Goal: Task Accomplishment & Management: Complete application form

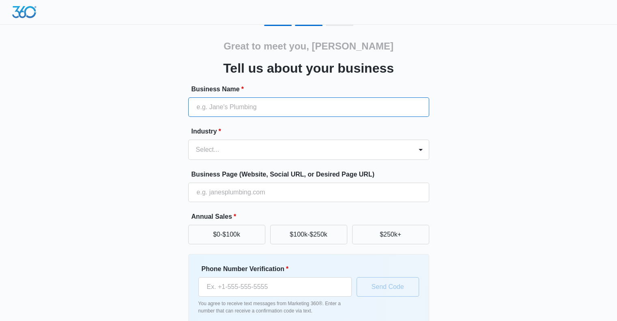
click at [225, 107] on input "Business Name *" at bounding box center [308, 106] width 241 height 19
type input "Intandem Credit Union"
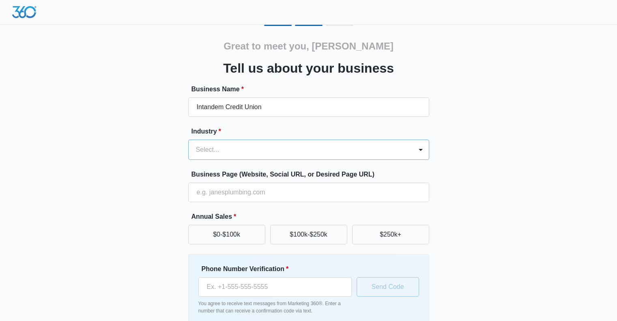
click at [240, 156] on div "Select..." at bounding box center [301, 149] width 224 height 19
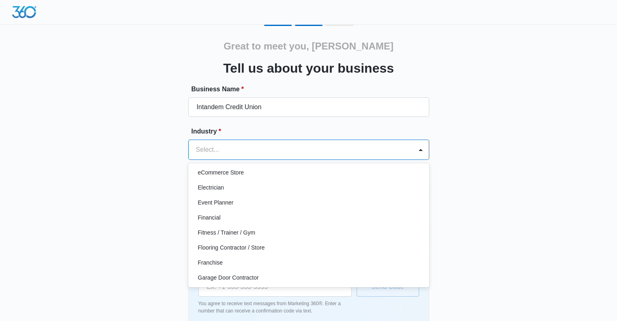
scroll to position [209, 0]
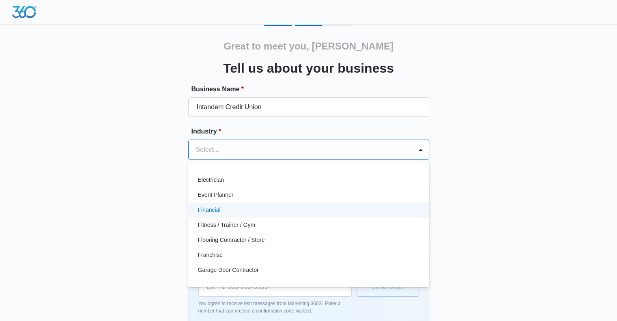
click at [206, 207] on p "Financial" at bounding box center [209, 210] width 23 height 9
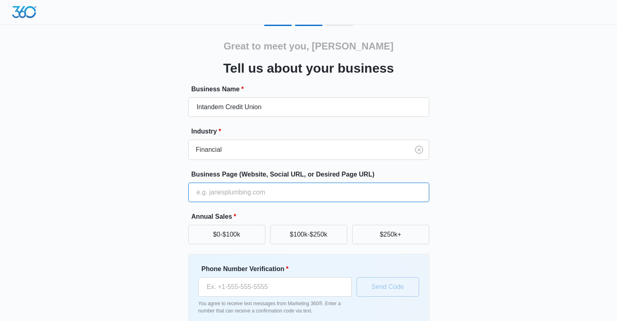
click at [211, 193] on input "Business Page (Website, Social URL, or Desired Page URL)" at bounding box center [308, 192] width 241 height 19
type input "[DOMAIN_NAME]"
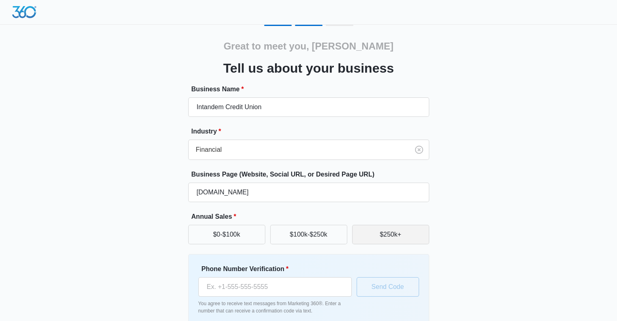
click at [398, 235] on button "$250k+" at bounding box center [390, 234] width 77 height 19
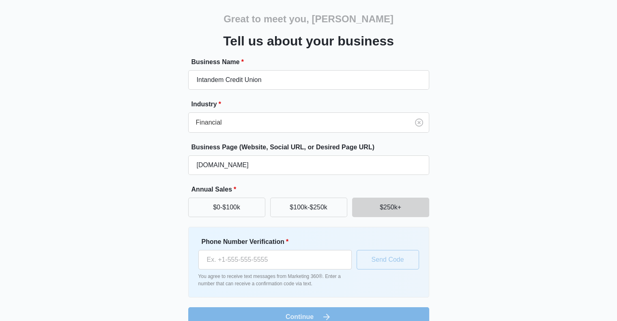
scroll to position [42, 0]
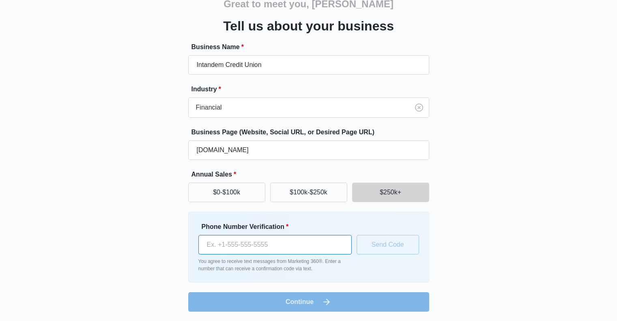
click at [245, 243] on input "Phone Number Verification *" at bounding box center [274, 244] width 153 height 19
click at [308, 245] on input "Phone Number Verification *" at bounding box center [274, 244] width 153 height 19
click at [487, 254] on div "Great to meet you, [PERSON_NAME] us about your business Business Name * Intande…" at bounding box center [308, 147] width 487 height 329
click at [268, 238] on input "Phone Number Verification *" at bounding box center [274, 244] width 153 height 19
type input "[PHONE_NUMBER]"
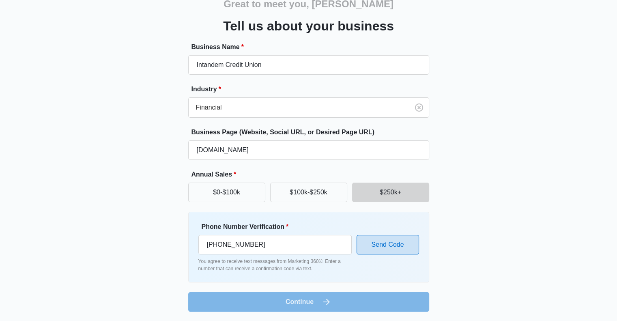
click at [358, 245] on button "Send Code" at bounding box center [388, 244] width 63 height 19
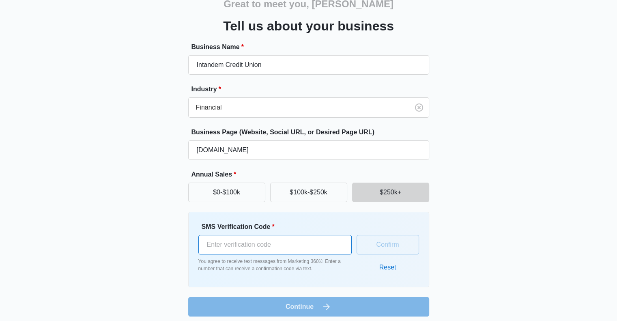
click at [276, 241] on input "SMS Verification Code *" at bounding box center [274, 244] width 153 height 19
click at [384, 267] on button "Reset" at bounding box center [387, 267] width 33 height 19
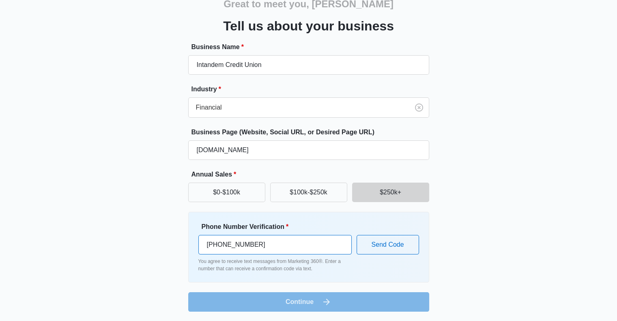
drag, startPoint x: 267, startPoint y: 246, endPoint x: 229, endPoint y: 240, distance: 37.9
click at [229, 240] on input "[PHONE_NUMBER]" at bounding box center [274, 244] width 153 height 19
type input "[PHONE_NUMBER]"
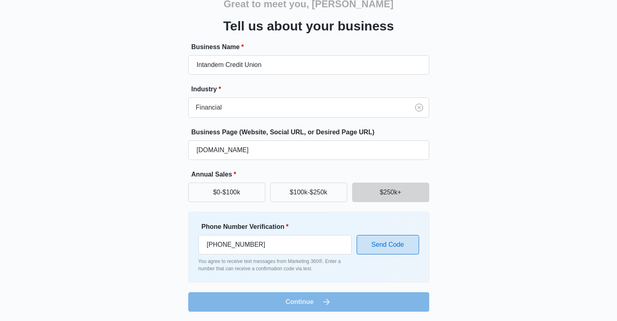
click at [399, 244] on button "Send Code" at bounding box center [388, 244] width 63 height 19
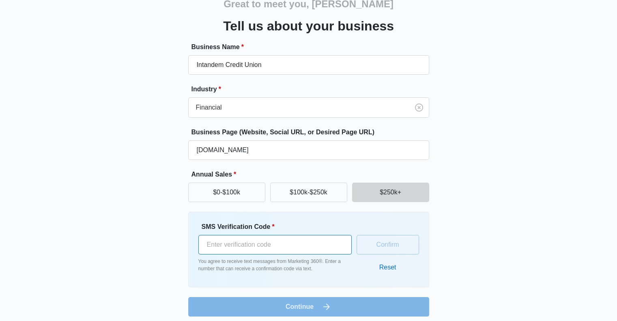
click at [234, 248] on input "SMS Verification Code *" at bounding box center [274, 244] width 153 height 19
type input "747754"
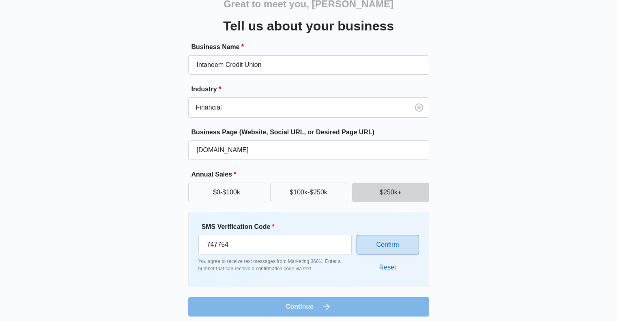
click at [395, 244] on button "Confirm" at bounding box center [388, 244] width 63 height 19
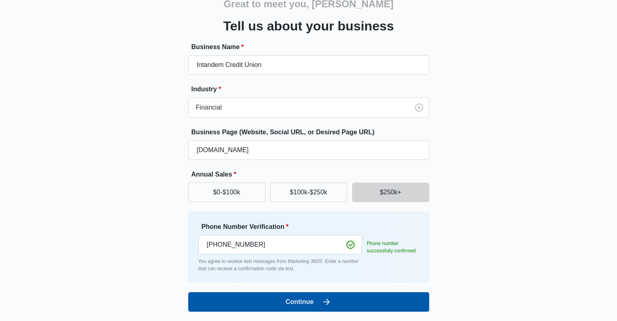
click at [314, 302] on button "Continue" at bounding box center [308, 301] width 241 height 19
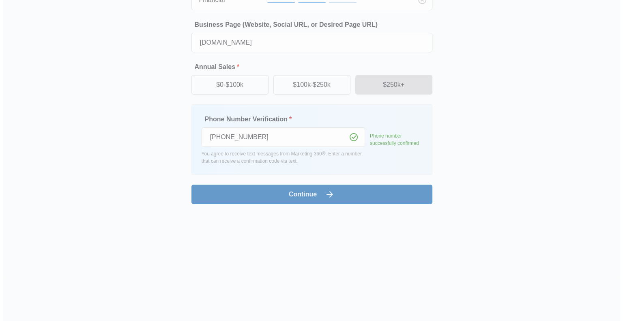
scroll to position [0, 0]
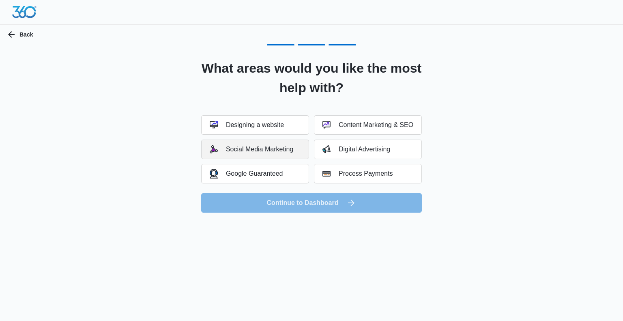
click at [242, 149] on div "Social Media Marketing" at bounding box center [252, 149] width 84 height 8
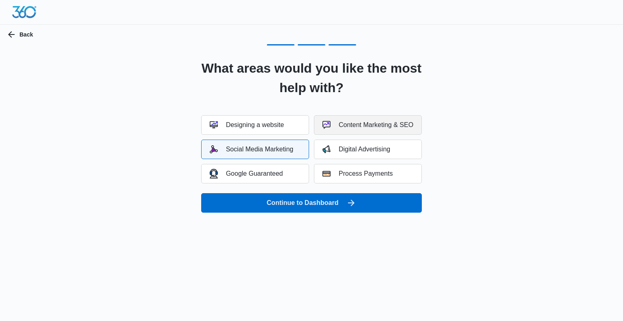
click at [347, 125] on div "Content Marketing & SEO" at bounding box center [368, 125] width 91 height 8
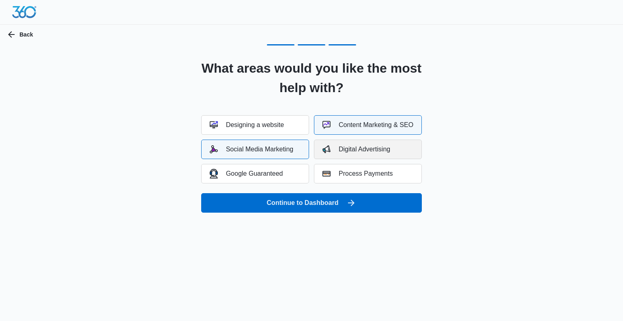
click at [343, 153] on div "Digital Advertising" at bounding box center [357, 149] width 68 height 8
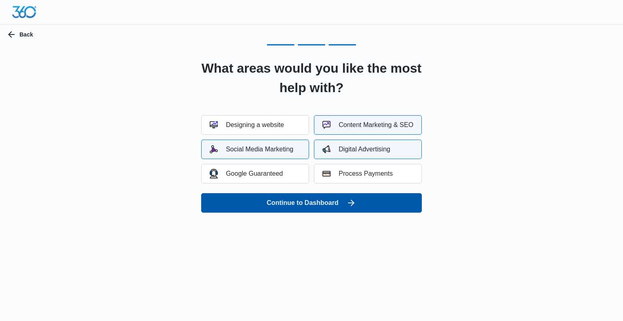
click at [315, 204] on button "Continue to Dashboard" at bounding box center [311, 202] width 221 height 19
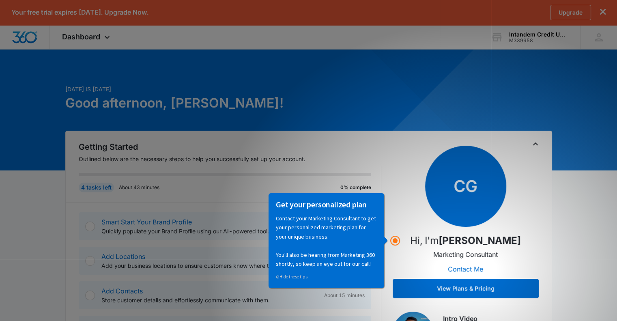
click at [417, 131] on div "Getting Started Outlined below are the necessary steps to help you successfully…" at bounding box center [308, 251] width 487 height 240
click at [410, 243] on p "Hi, I'm Caitlin Genschoreck" at bounding box center [465, 240] width 111 height 15
click at [384, 243] on div "Get your personalized plan Contact your Marketing Consultant to get your person…" at bounding box center [327, 240] width 116 height 95
click at [395, 111] on div "Today is Tuesday, October 14th Good afternoon, Courtney!" at bounding box center [308, 108] width 487 height 46
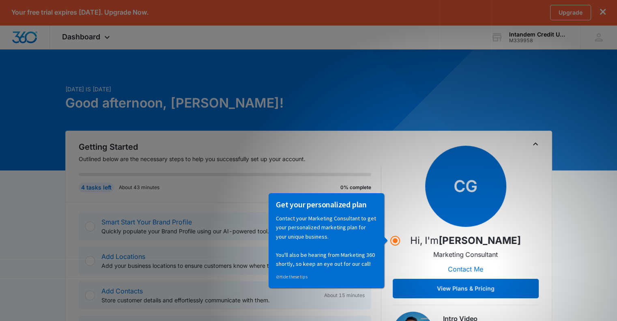
click at [327, 241] on p "Contact your Marketing Consultant to get your personalized marketing plan for y…" at bounding box center [326, 240] width 101 height 54
click at [325, 256] on p "Contact your Marketing Consultant to get your personalized marketing plan for y…" at bounding box center [326, 240] width 101 height 54
click at [410, 245] on p "Hi, I'm Caitlin Genschoreck" at bounding box center [465, 240] width 111 height 15
click at [459, 250] on p "Marketing Consultant" at bounding box center [465, 255] width 65 height 10
click at [460, 269] on button "Contact Me" at bounding box center [466, 268] width 52 height 19
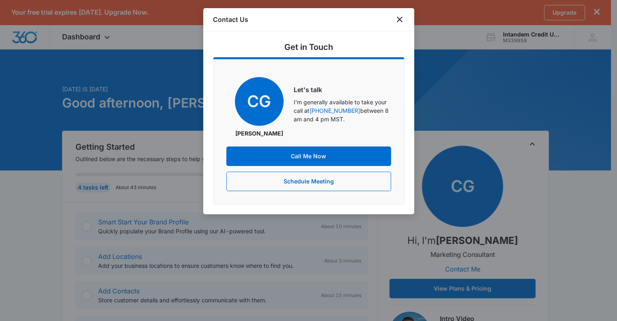
click at [405, 19] on div "Contact Us" at bounding box center [308, 19] width 211 height 23
click at [401, 18] on icon "close" at bounding box center [400, 20] width 6 height 6
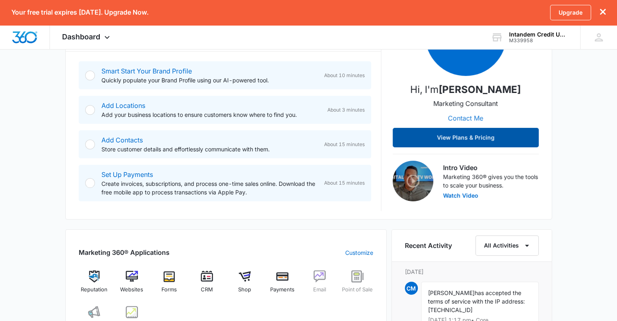
scroll to position [137, 0]
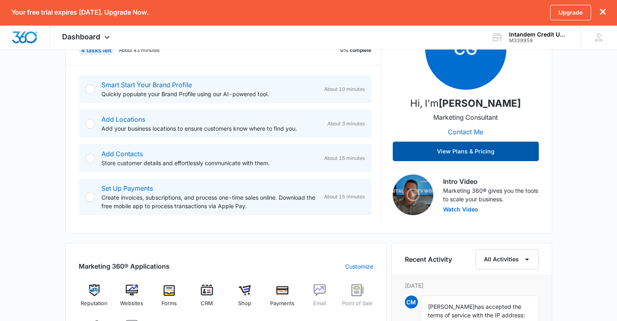
click at [440, 151] on button "View Plans & Pricing" at bounding box center [466, 151] width 146 height 19
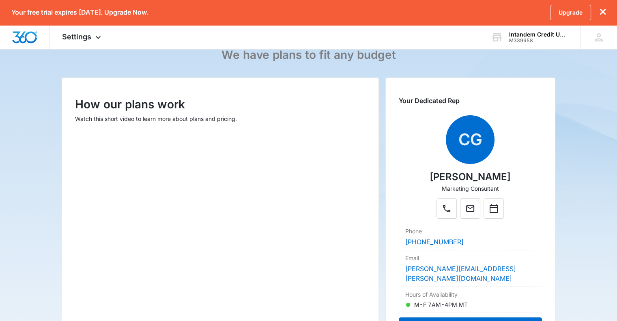
scroll to position [136, 0]
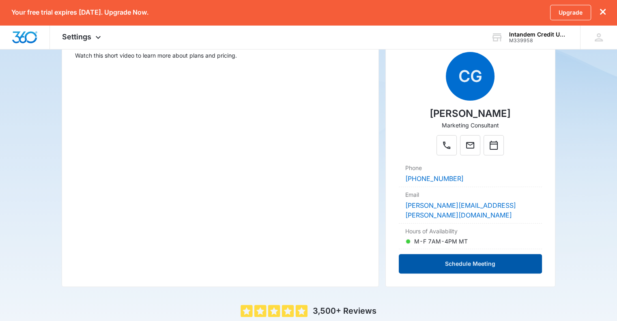
click at [450, 254] on button "Schedule Meeting" at bounding box center [470, 263] width 143 height 19
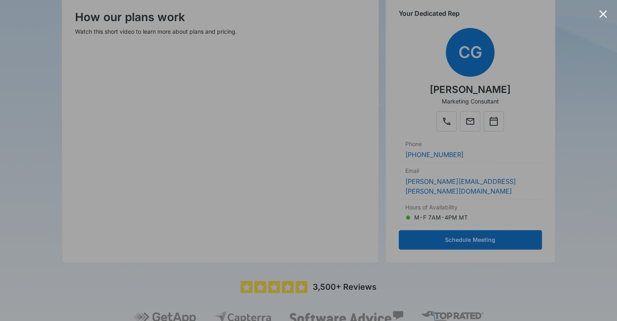
scroll to position [187, 0]
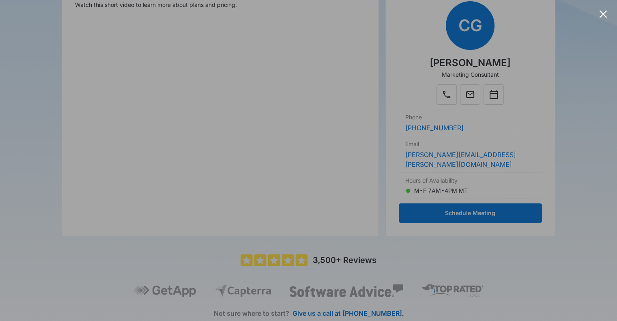
drag, startPoint x: 601, startPoint y: 17, endPoint x: 602, endPoint y: 22, distance: 5.4
click at [601, 17] on div at bounding box center [603, 14] width 8 height 8
